Goal: Task Accomplishment & Management: Complete application form

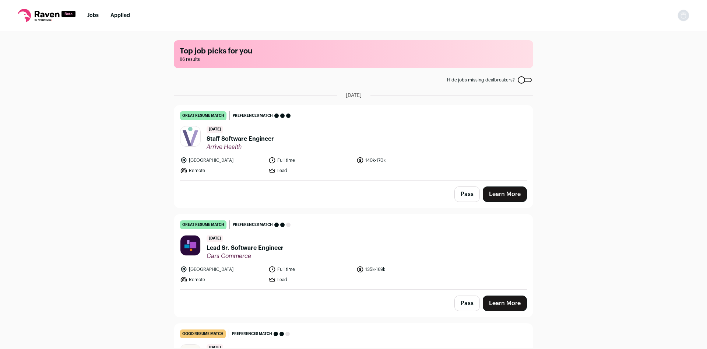
click at [258, 140] on span "Staff Software Engineer" at bounding box center [240, 138] width 67 height 9
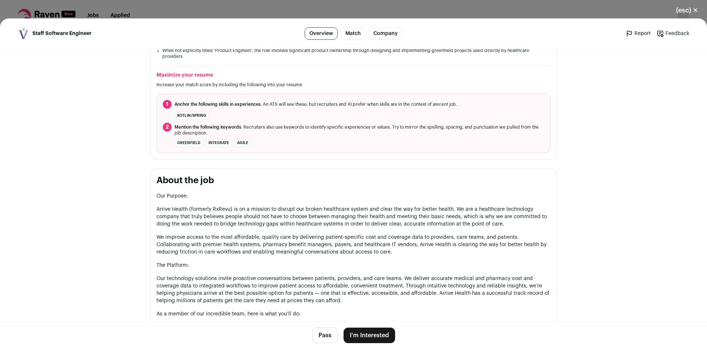
scroll to position [292, 0]
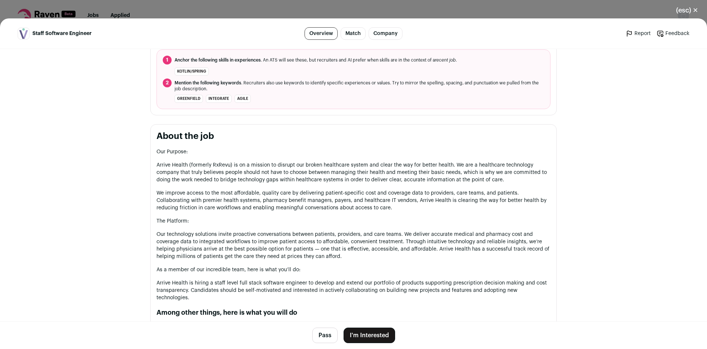
click at [689, 258] on main "Staff Software Engineer Overview Match Company Report Feedback Report Feedback …" at bounding box center [353, 183] width 707 height 330
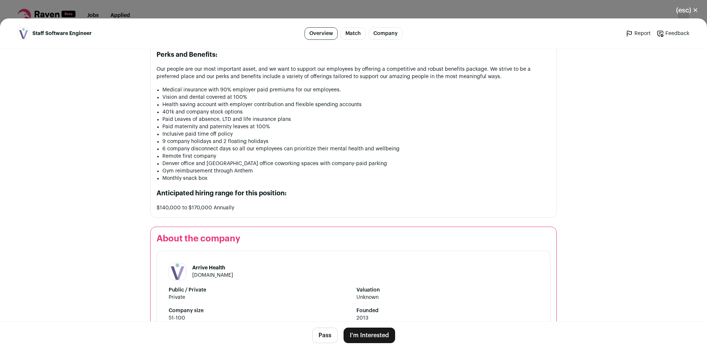
scroll to position [1042, 0]
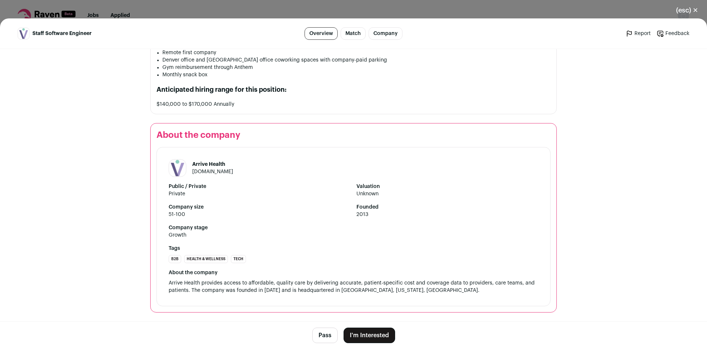
click at [383, 336] on button "I'm Interested" at bounding box center [370, 334] width 52 height 15
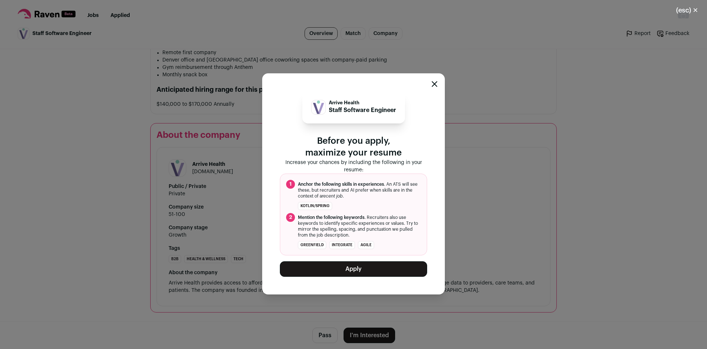
click at [381, 272] on button "Apply" at bounding box center [353, 268] width 147 height 15
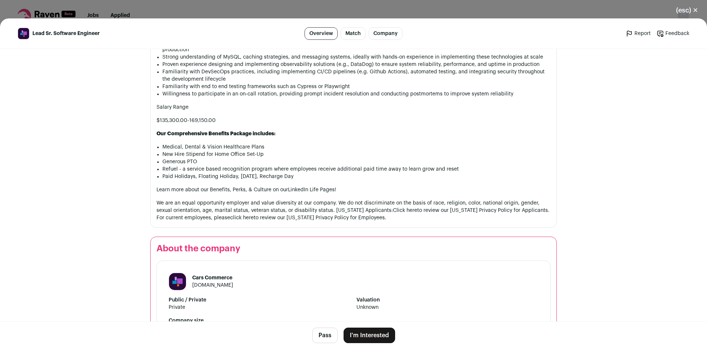
scroll to position [890, 0]
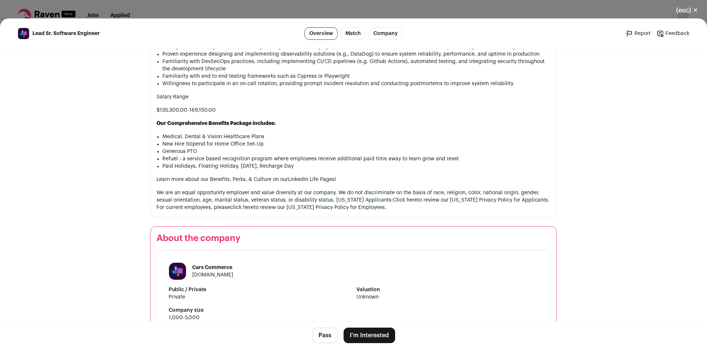
click at [379, 335] on button "I'm Interested" at bounding box center [370, 334] width 52 height 15
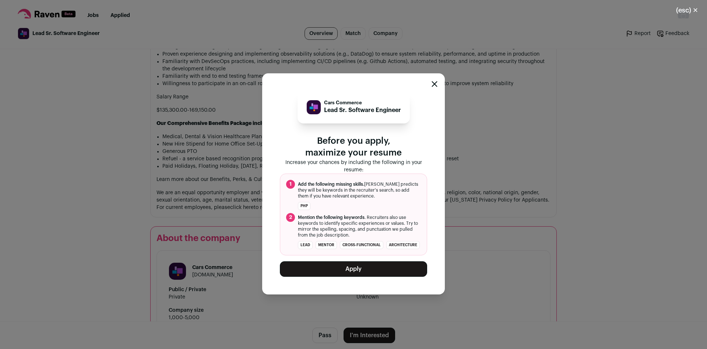
click at [370, 269] on button "Apply" at bounding box center [353, 268] width 147 height 15
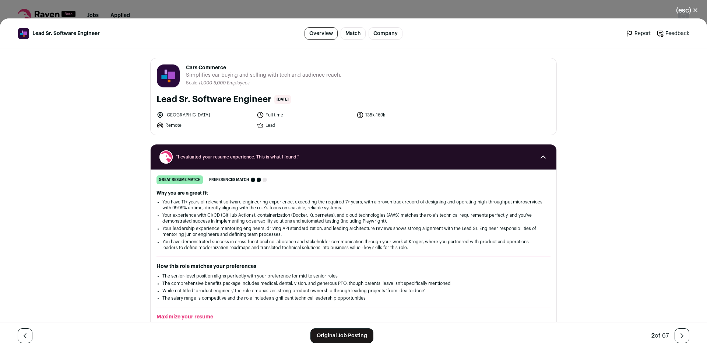
click at [686, 11] on button "(esc) ✕" at bounding box center [687, 10] width 40 height 16
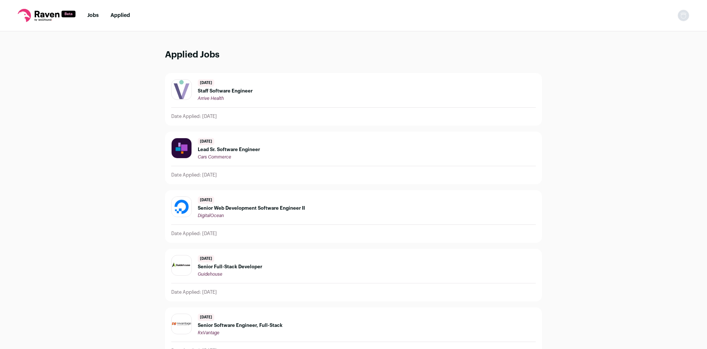
click at [94, 17] on link "Jobs" at bounding box center [92, 15] width 11 height 5
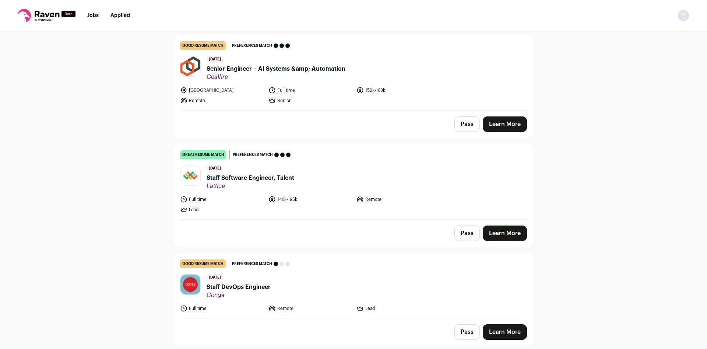
scroll to position [826, 0]
